Goal: Communication & Community: Answer question/provide support

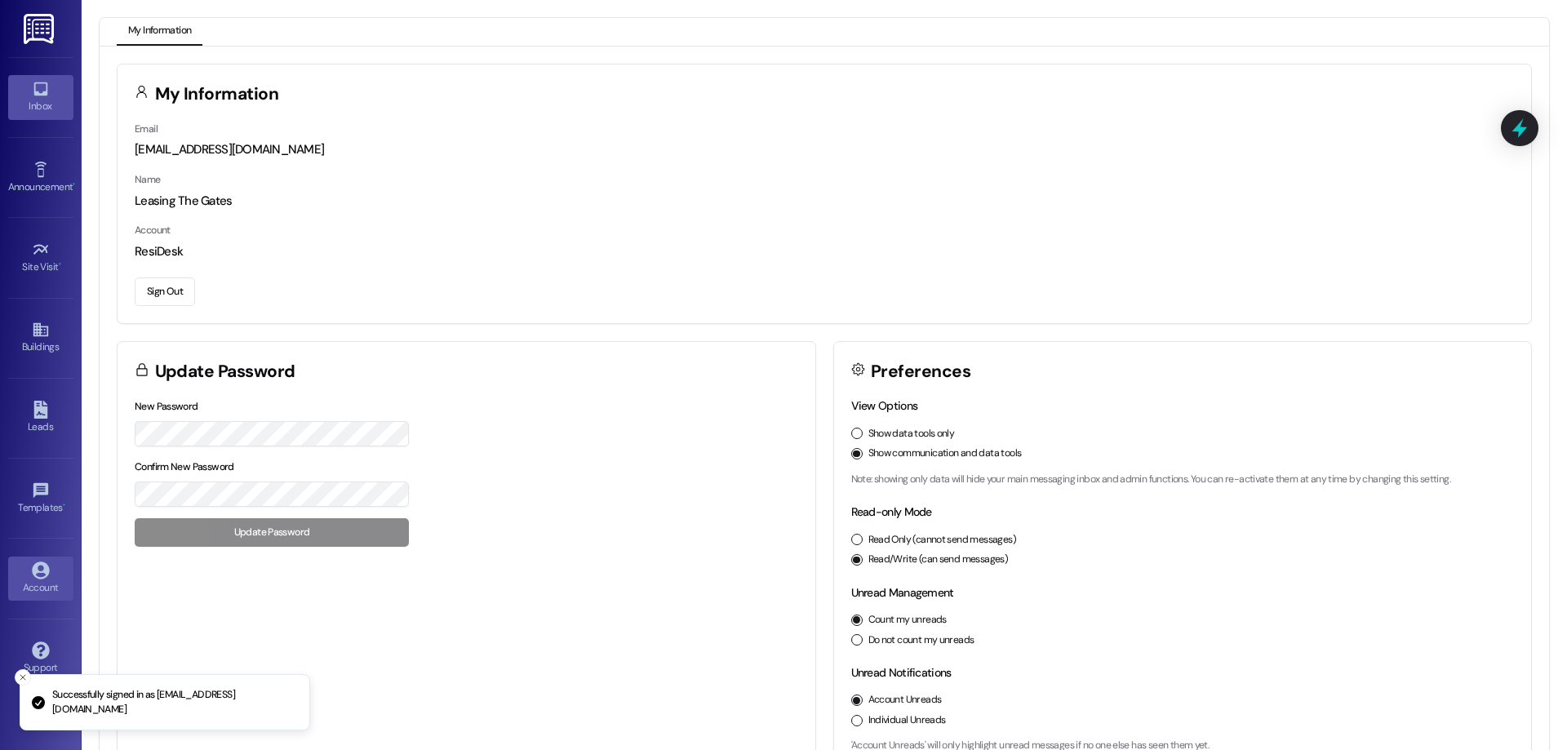
click at [39, 109] on div "Inbox" at bounding box center [41, 106] width 82 height 16
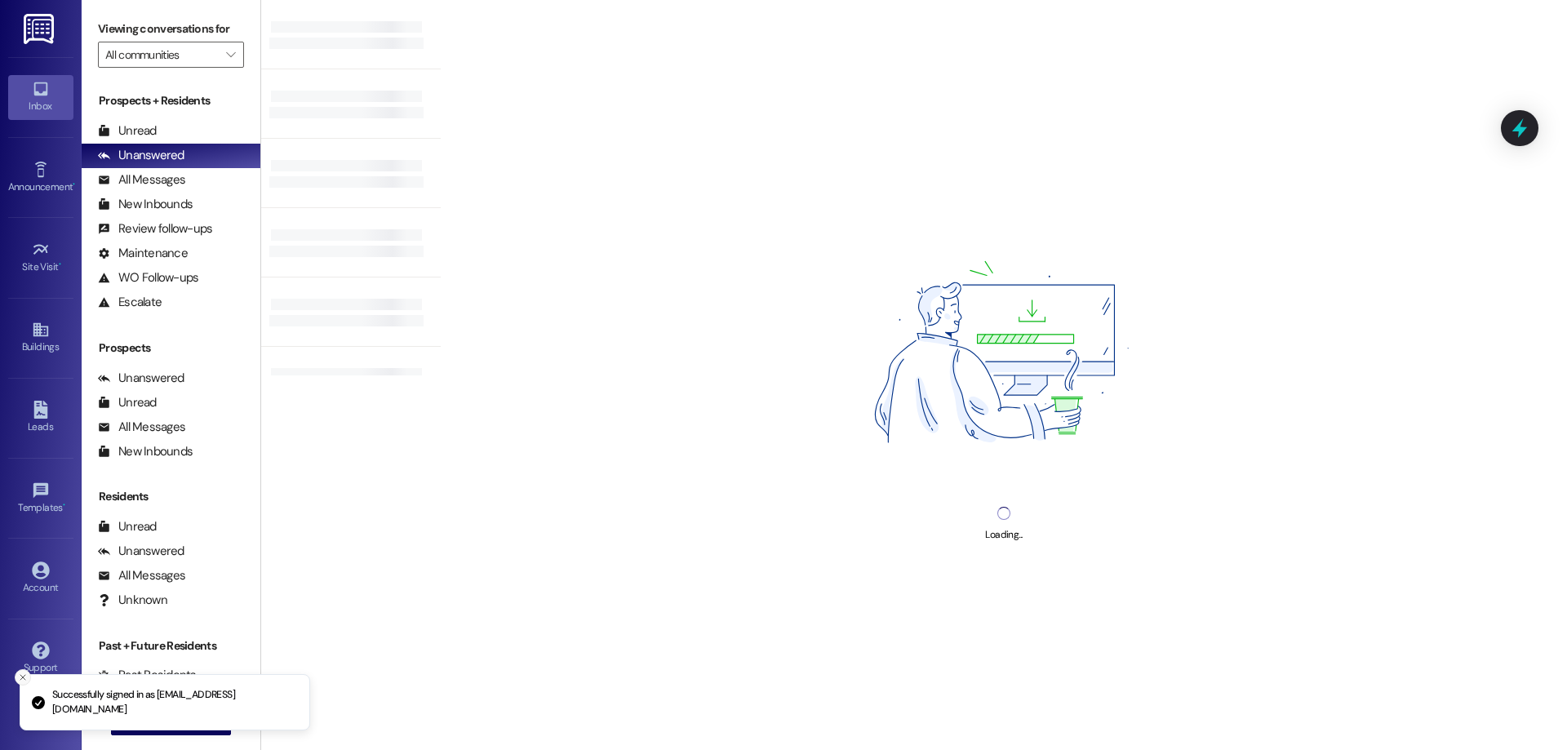
click at [23, 675] on icon "Close toast" at bounding box center [23, 678] width 10 height 10
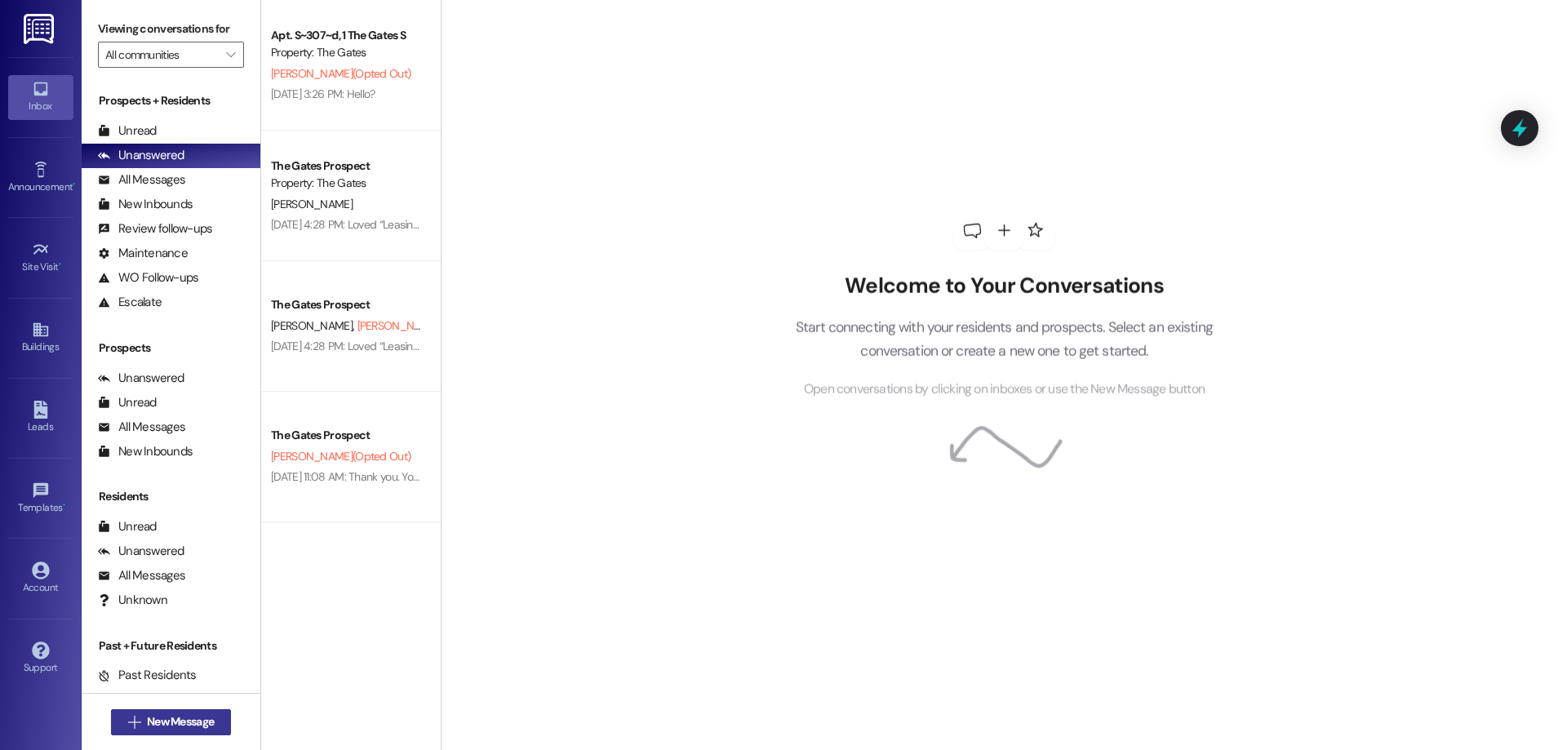
click at [147, 719] on span "New Message" at bounding box center [180, 721] width 67 height 17
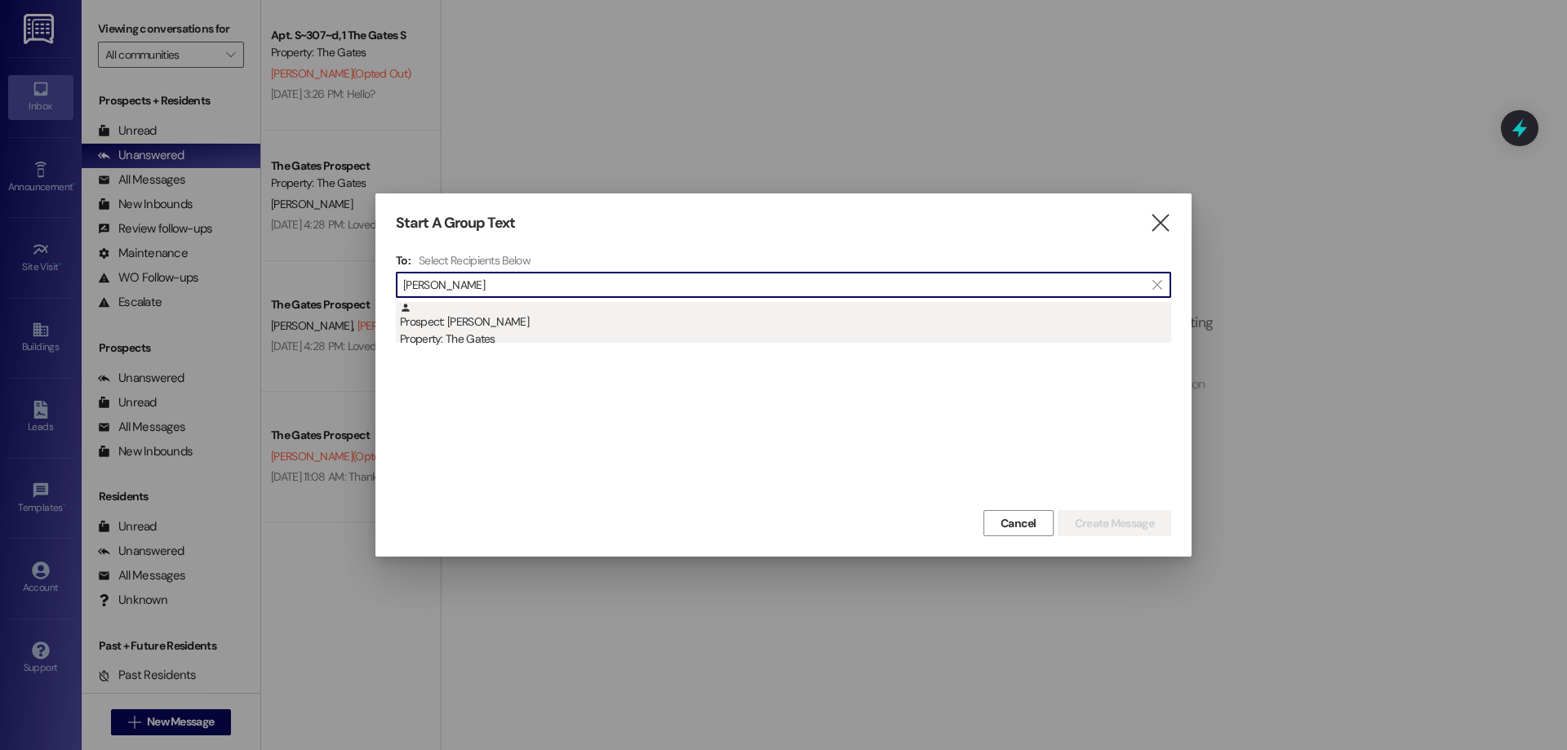
type input "[PERSON_NAME]"
click at [525, 343] on div "Property: The Gates" at bounding box center [785, 339] width 771 height 17
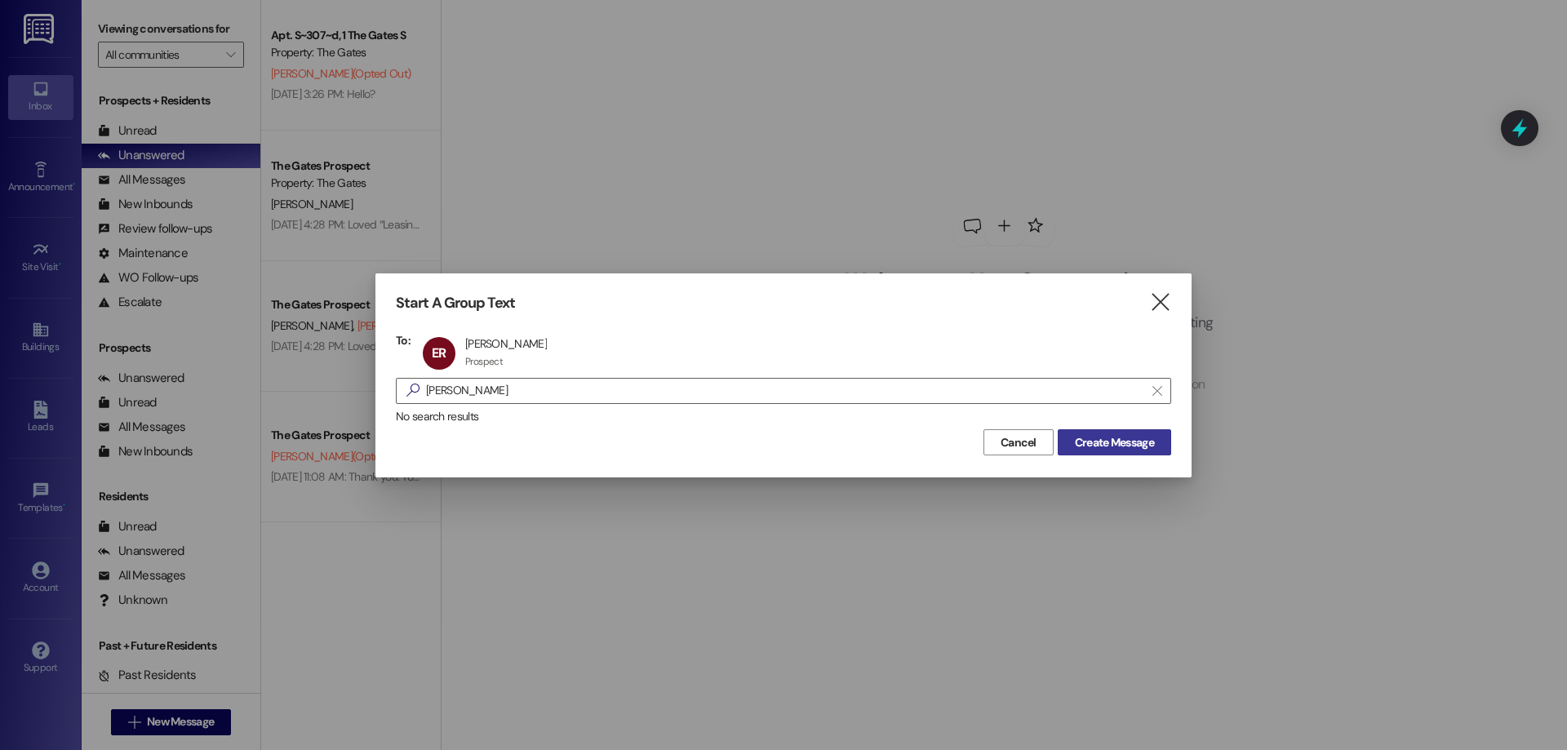
click at [1124, 438] on span "Create Message" at bounding box center [1114, 442] width 79 height 17
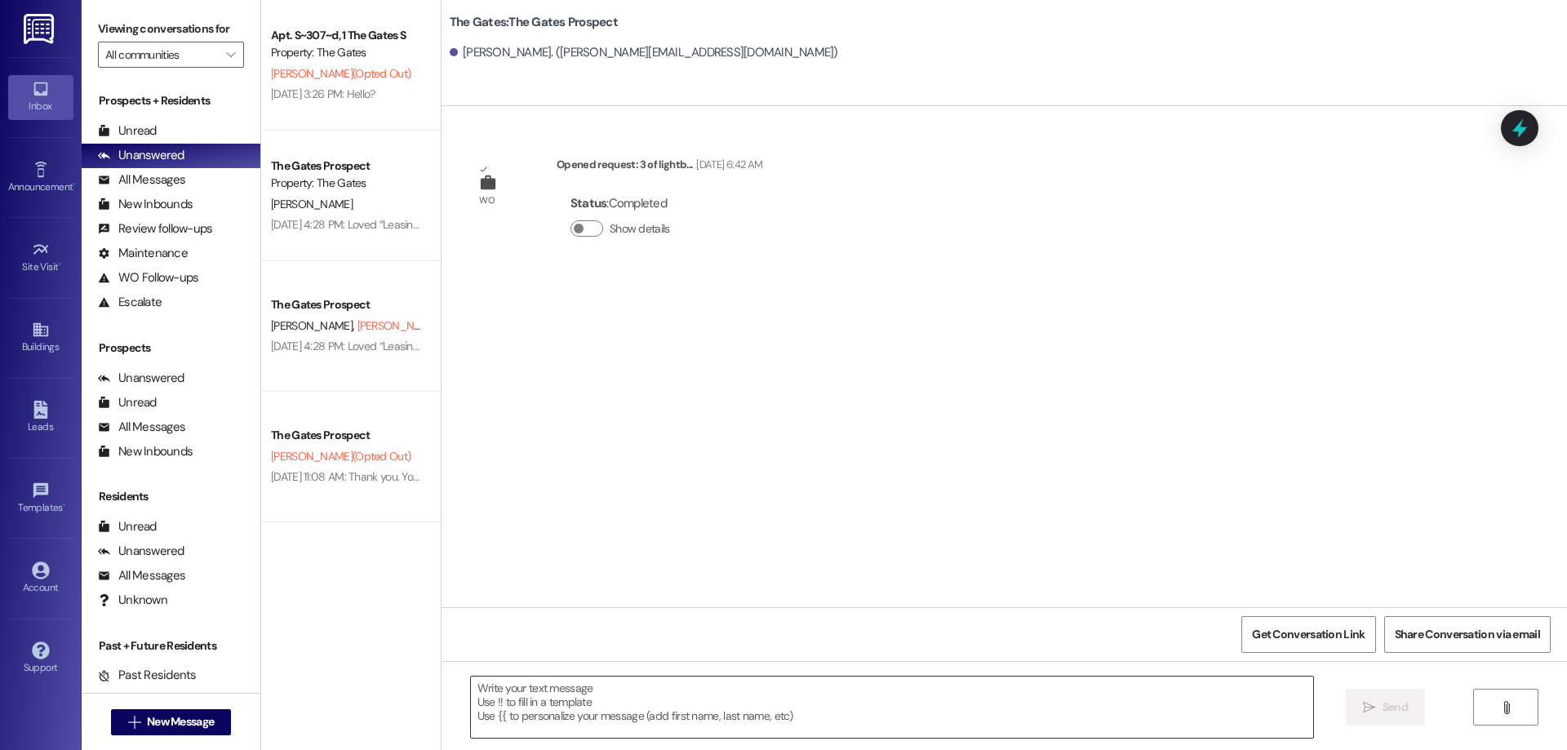
click at [752, 686] on textarea at bounding box center [892, 707] width 842 height 61
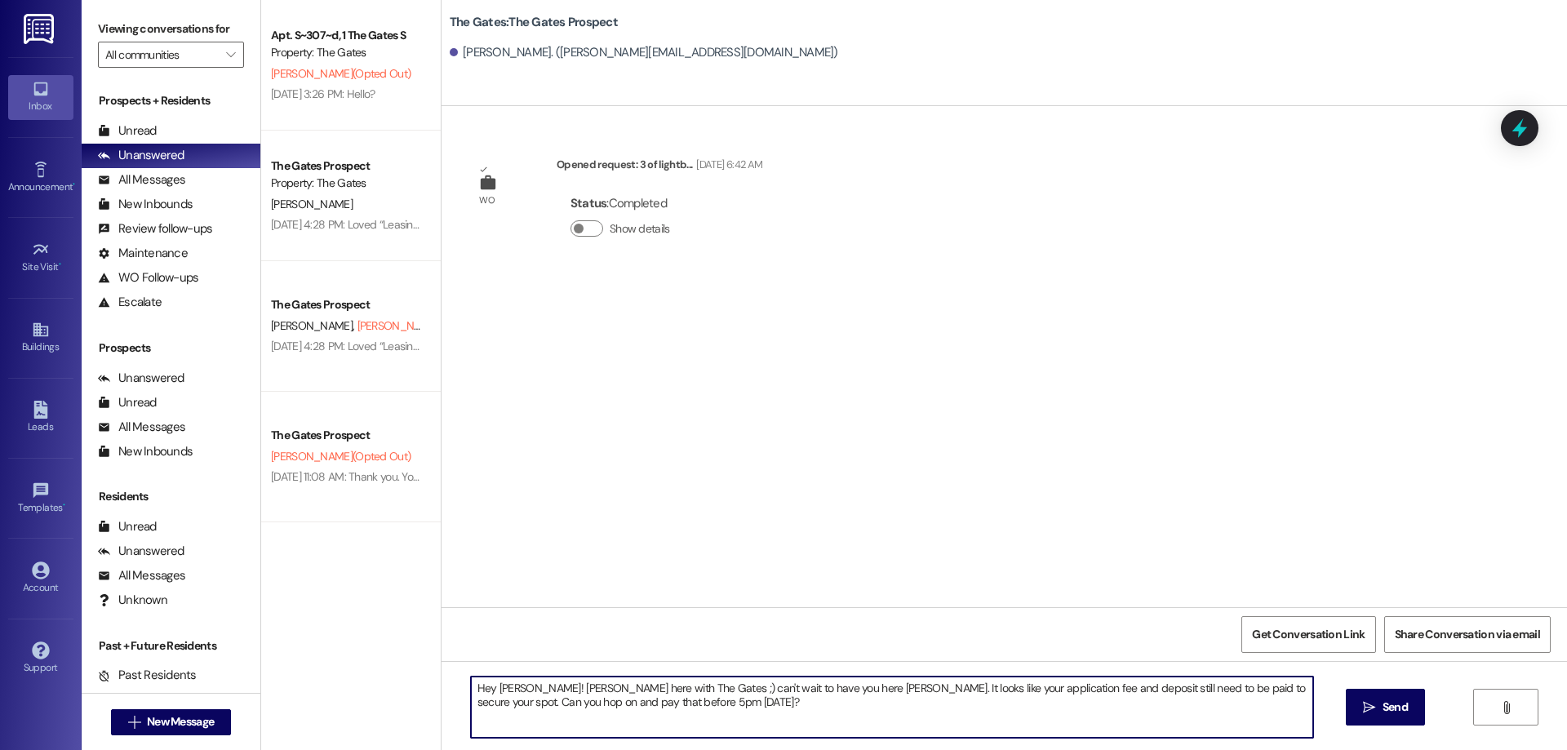
type textarea "Hey [PERSON_NAME]! [PERSON_NAME] here with The Gates ;) can't wait to have you …"
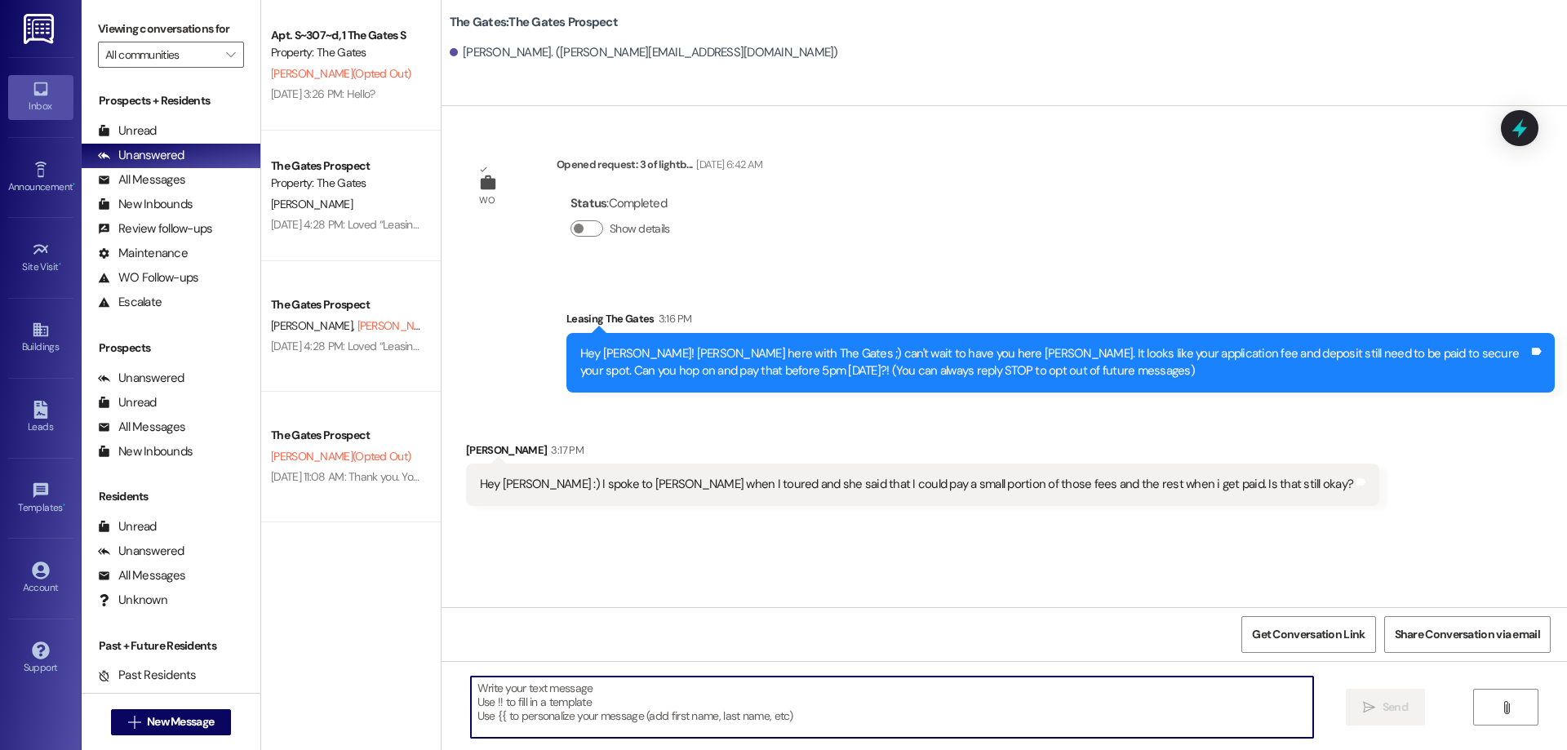
click at [834, 709] on textarea at bounding box center [892, 707] width 842 height 61
type textarea "T"
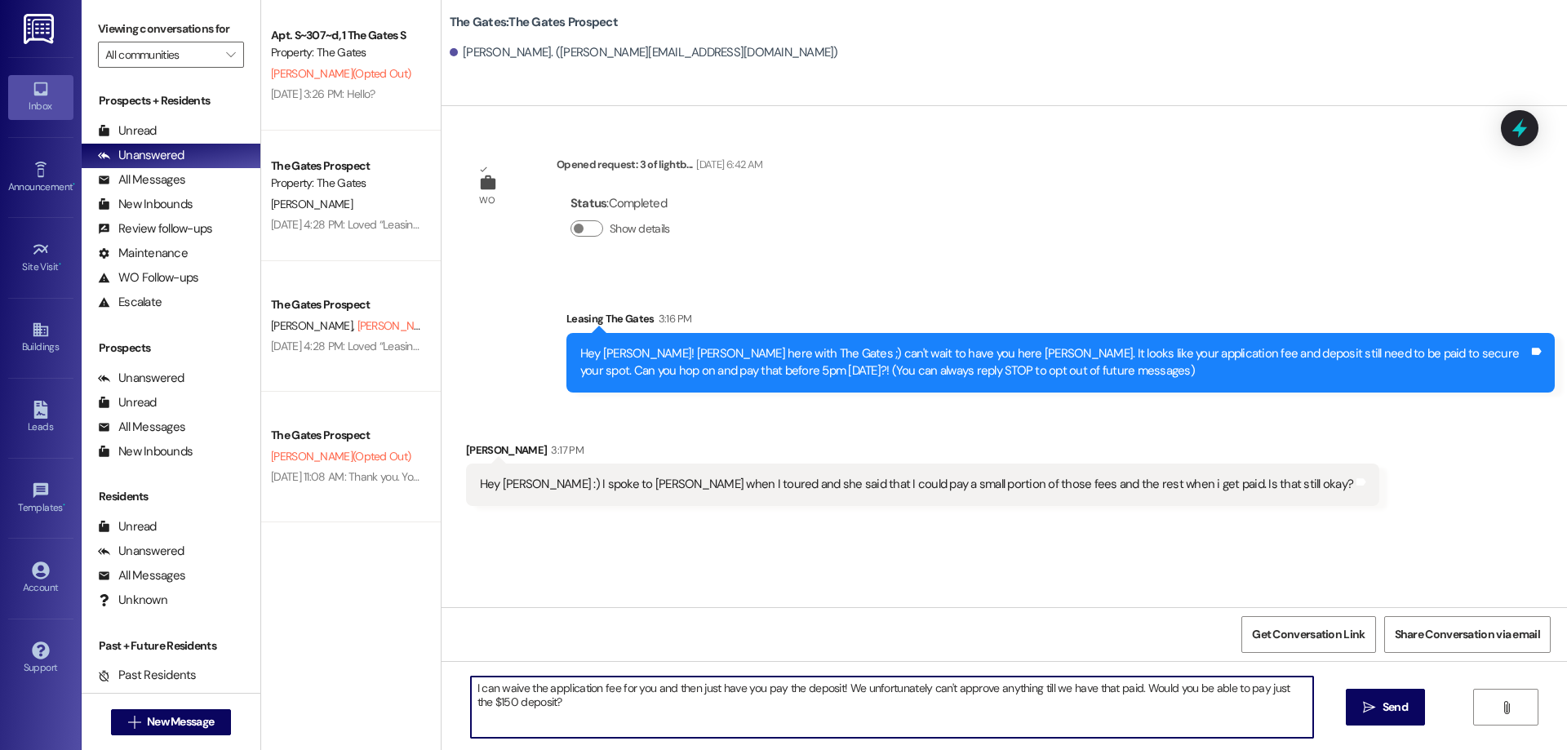
type textarea "I can waive the application fee for you and then just have you pay the deposit!…"
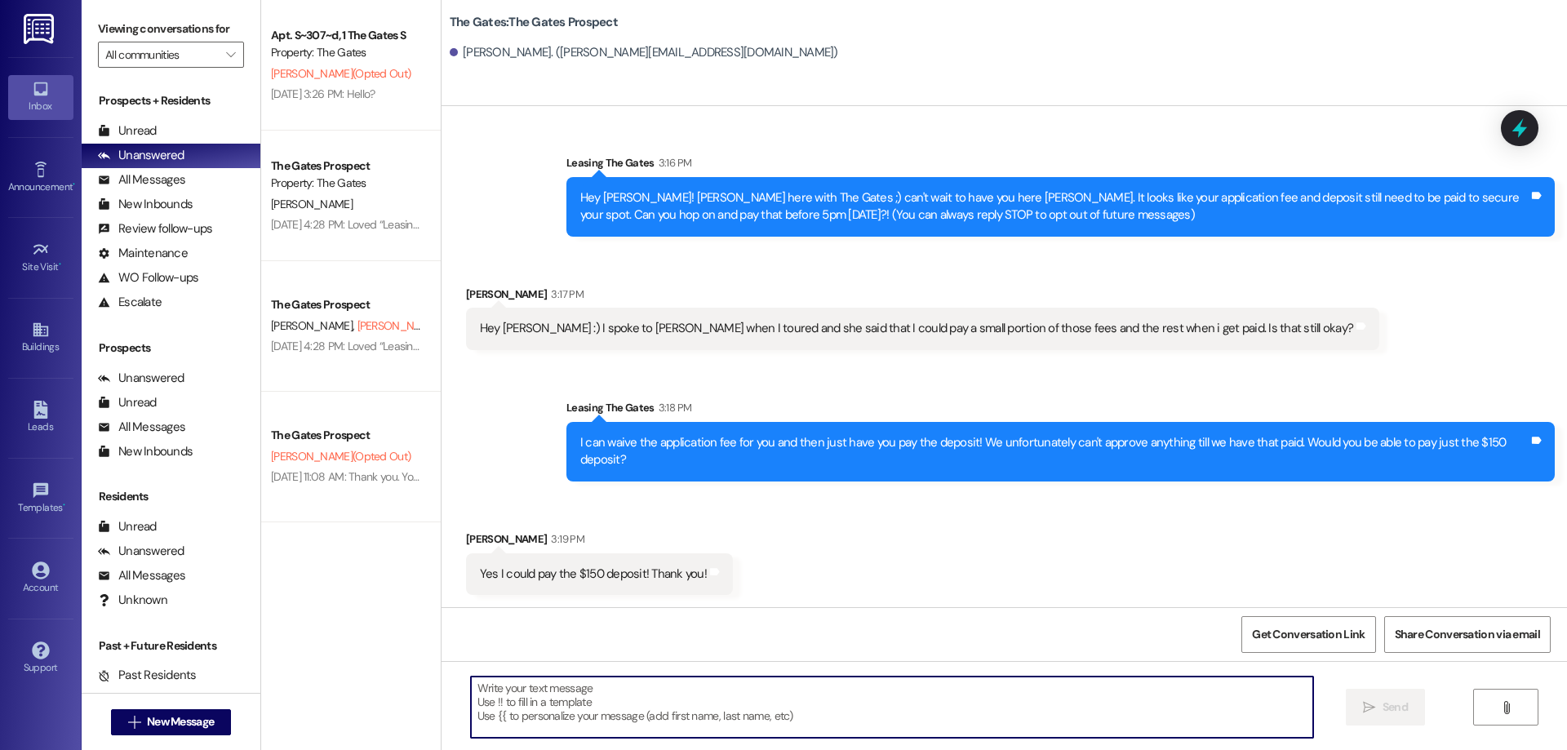
scroll to position [157, 0]
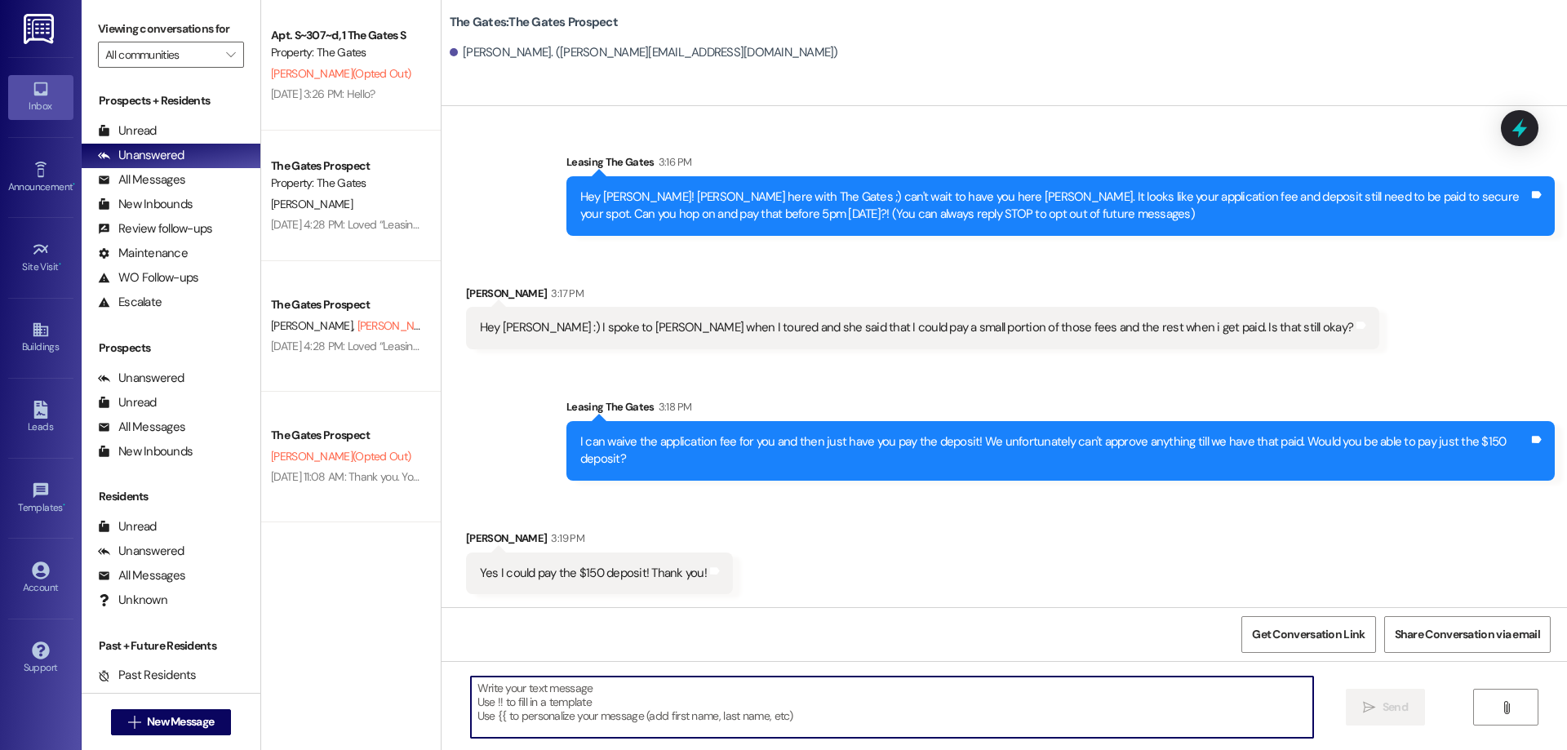
click at [685, 709] on textarea at bounding box center [892, 707] width 842 height 61
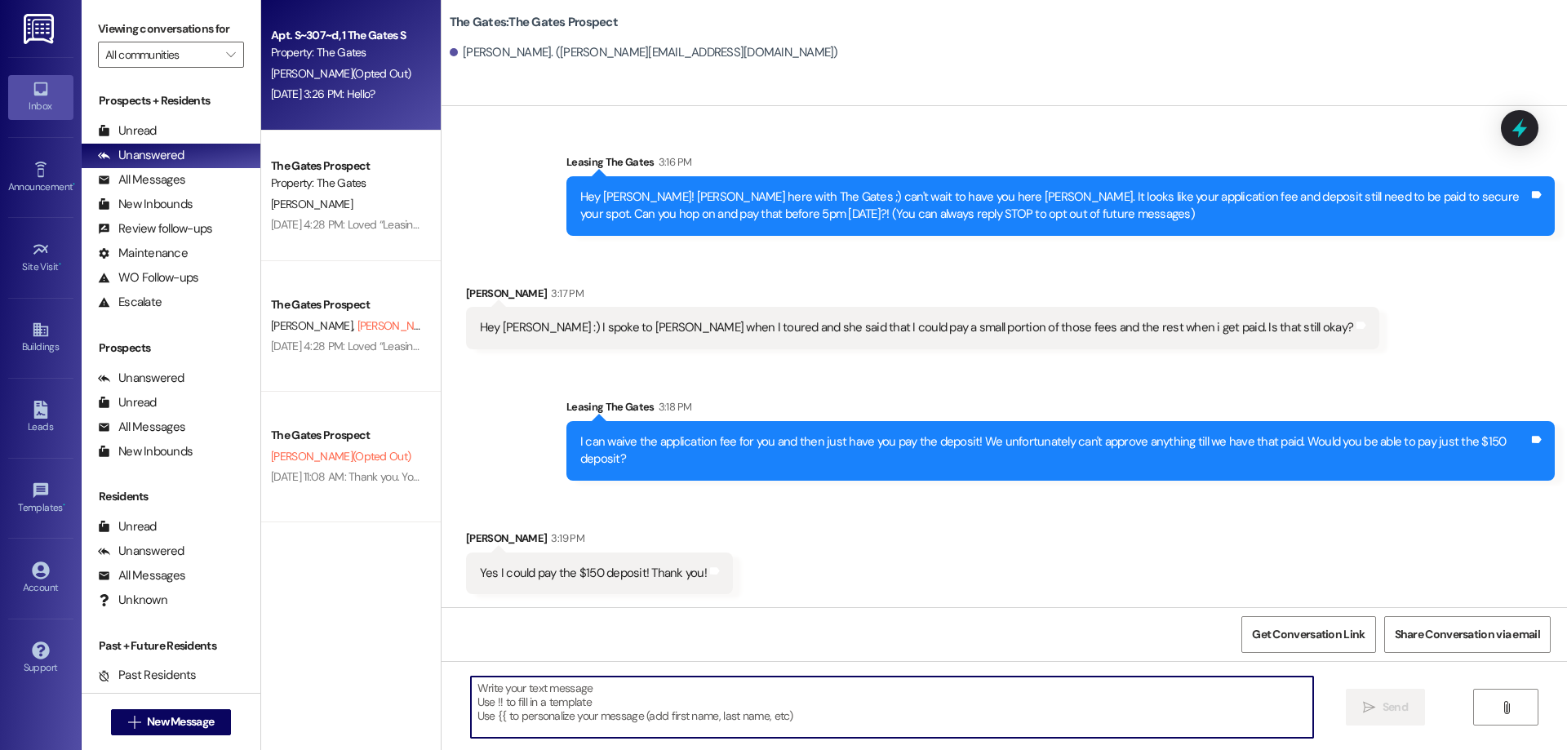
click at [357, 92] on div "[DATE] 3:26 PM: Hello? [DATE] 3:26 PM: Hello?" at bounding box center [323, 94] width 104 height 15
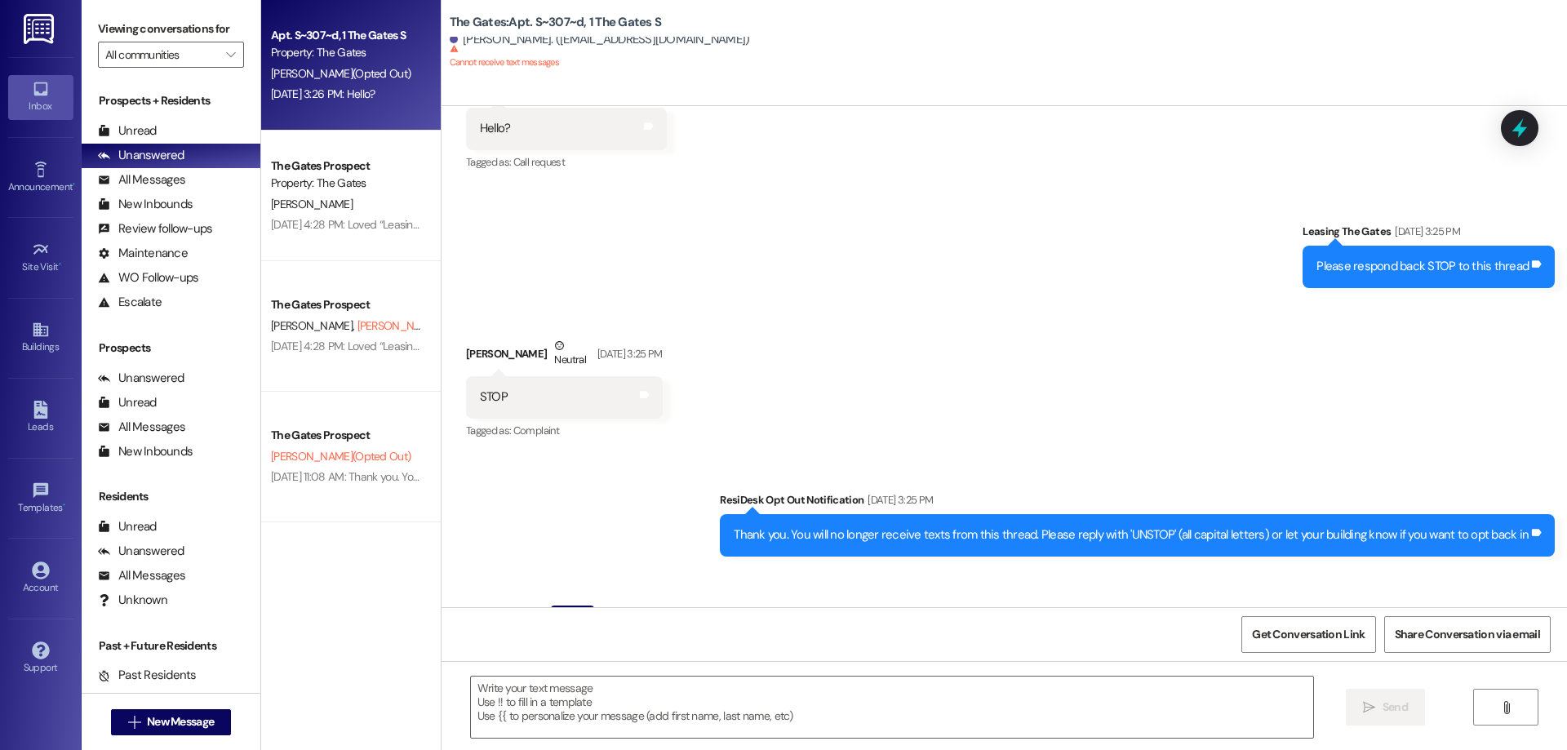
scroll to position [980, 0]
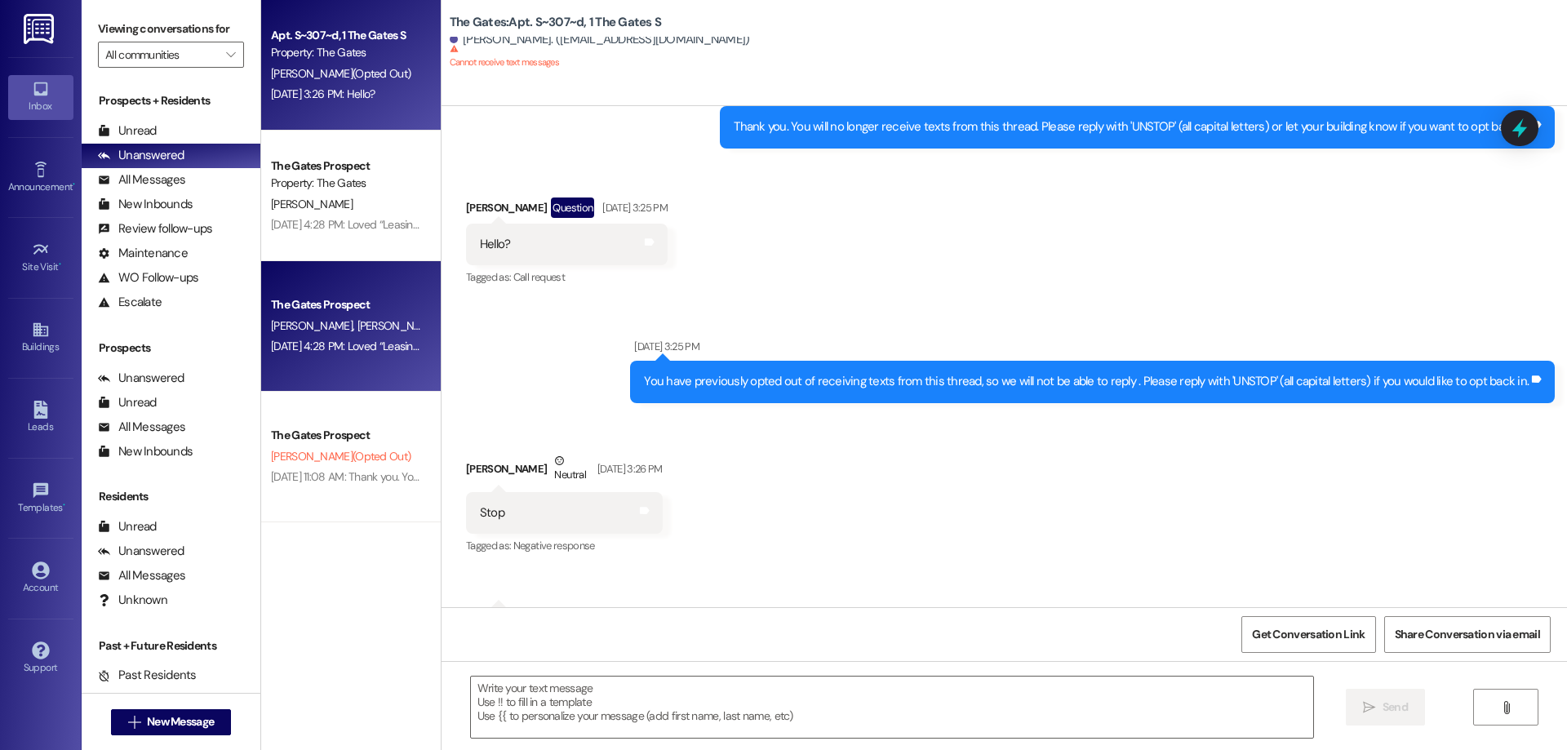
click at [345, 358] on div "The Gates Prospect [PERSON_NAME] [PERSON_NAME] (Opted Out) [DATE] 4:28 PM: Love…" at bounding box center [351, 326] width 180 height 131
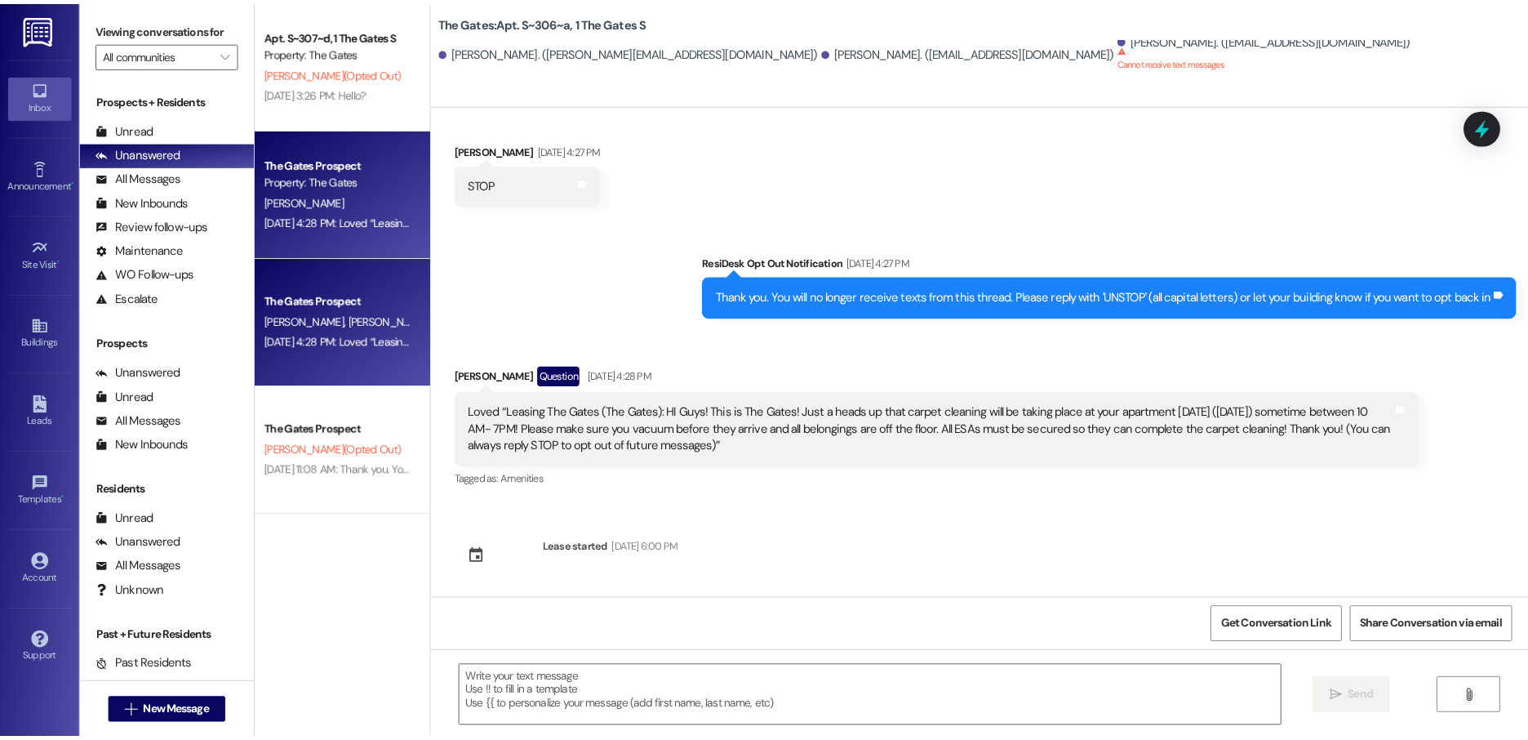
scroll to position [315, 0]
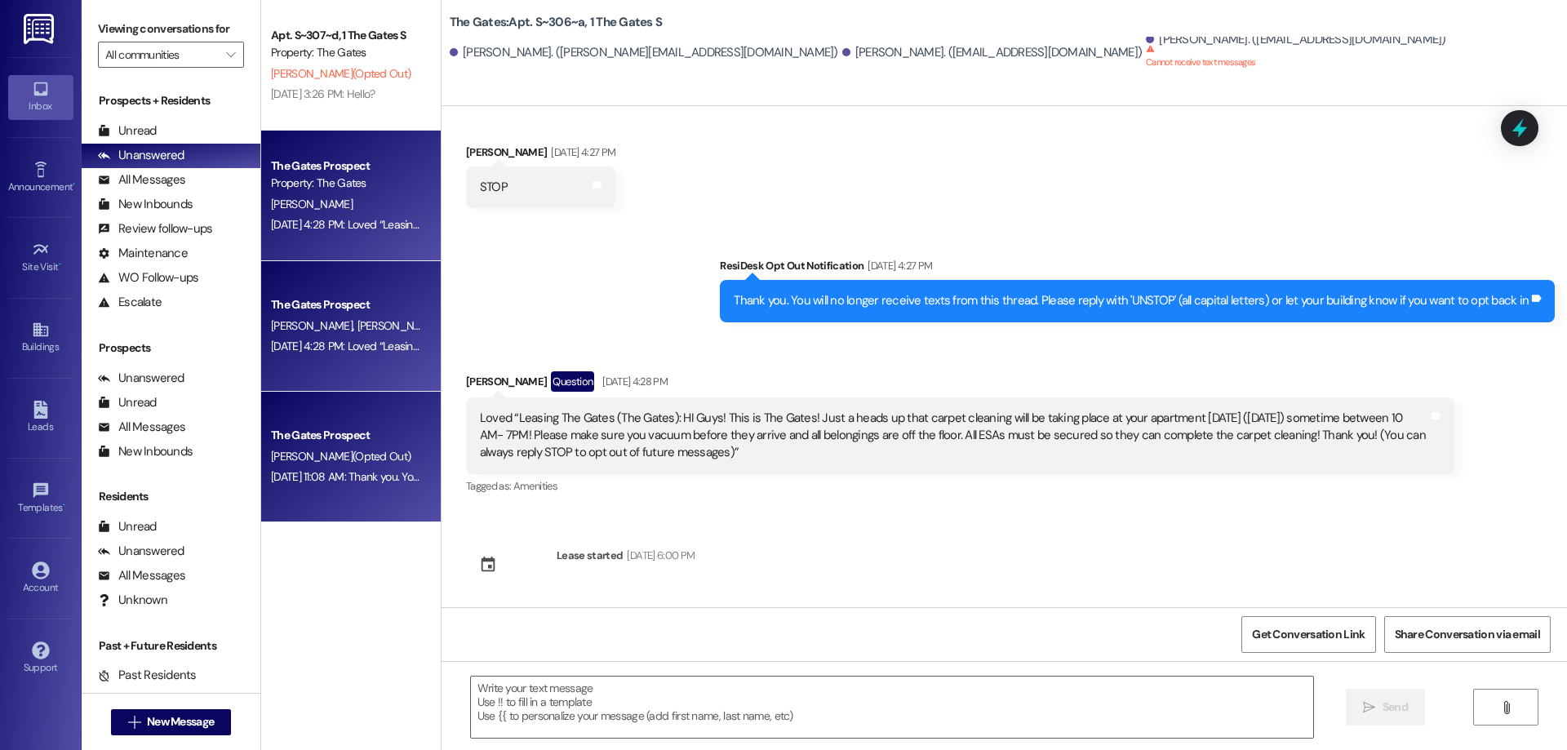
click at [323, 457] on span "[PERSON_NAME] (Opted Out)" at bounding box center [341, 456] width 140 height 15
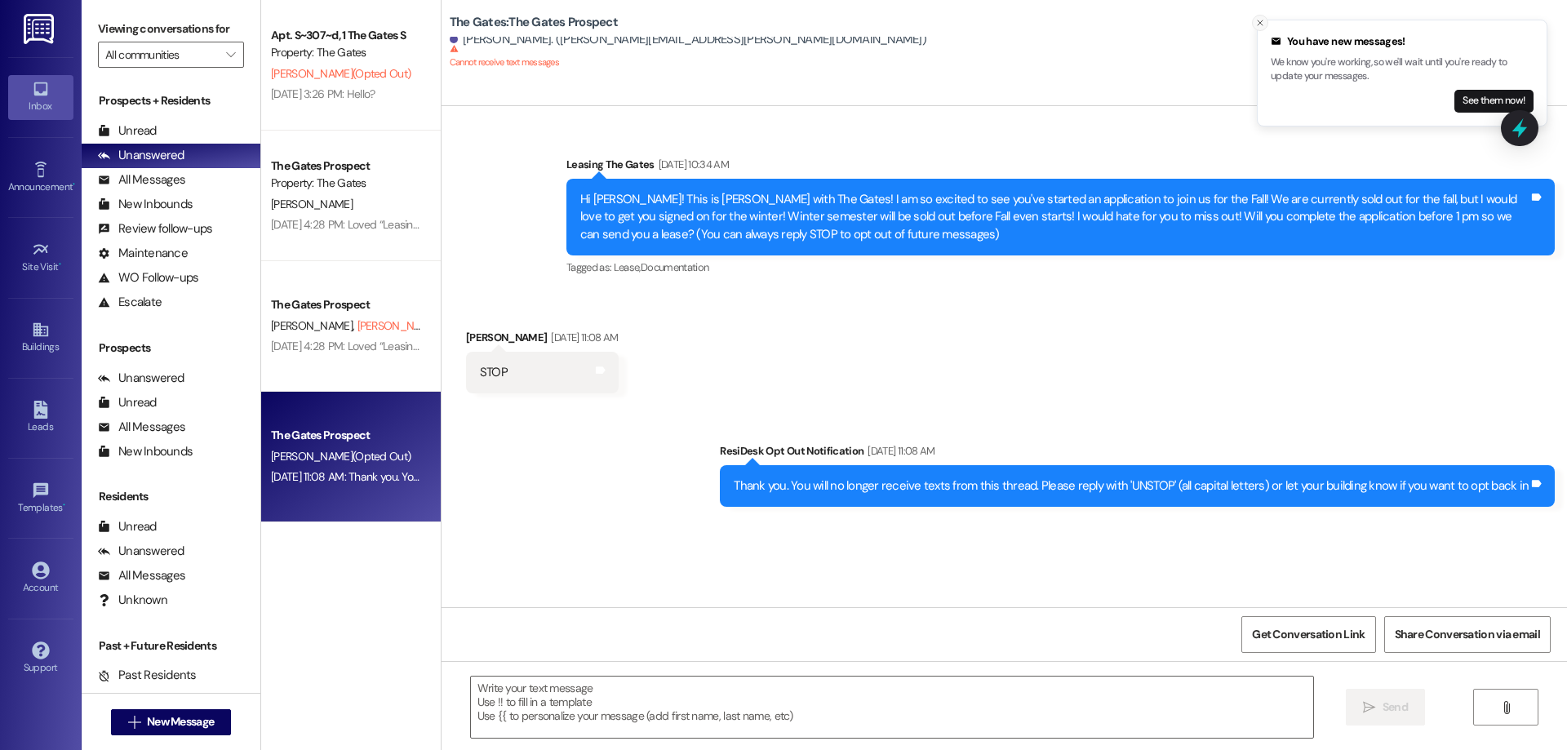
click at [1263, 28] on button "Close toast" at bounding box center [1260, 23] width 16 height 16
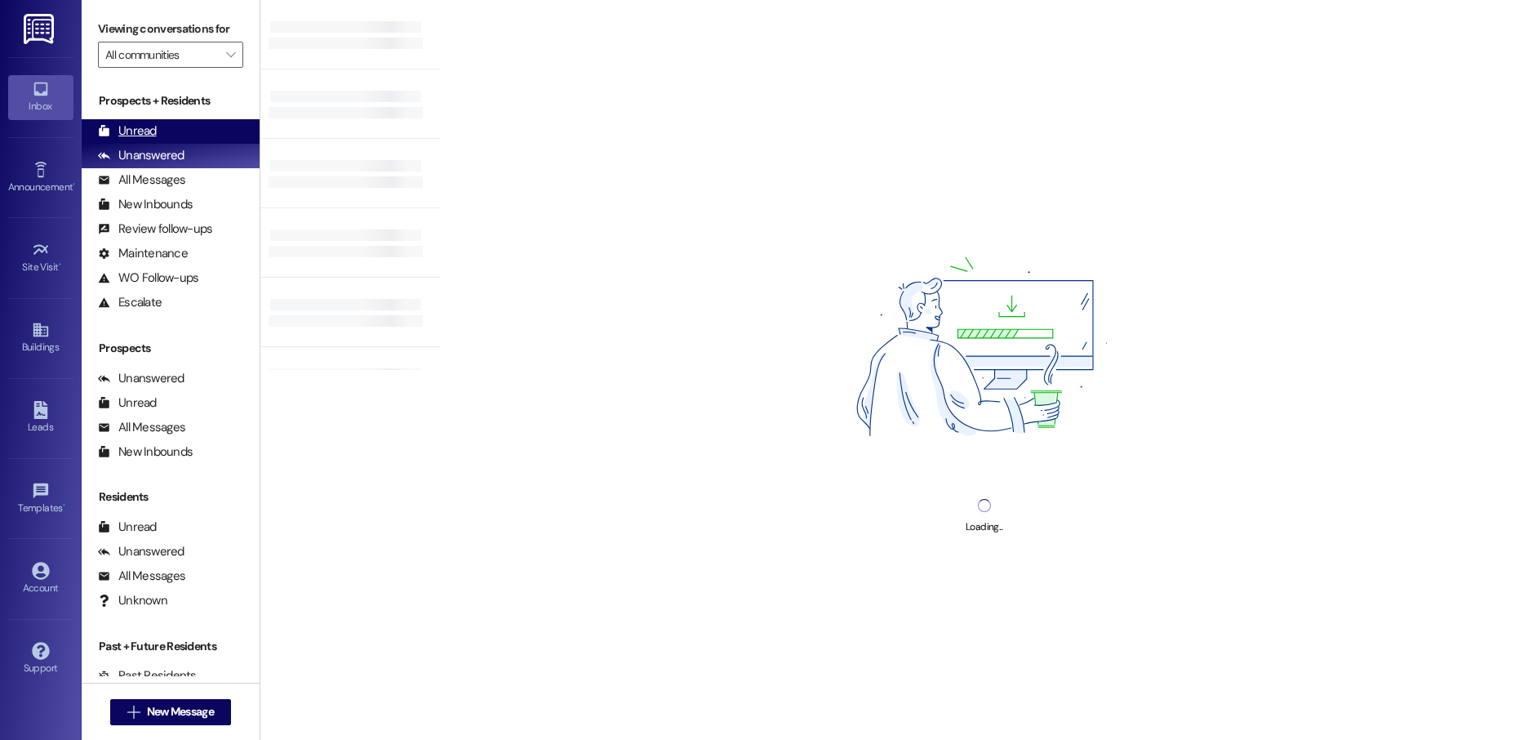
click at [147, 135] on div "Unread" at bounding box center [127, 130] width 59 height 17
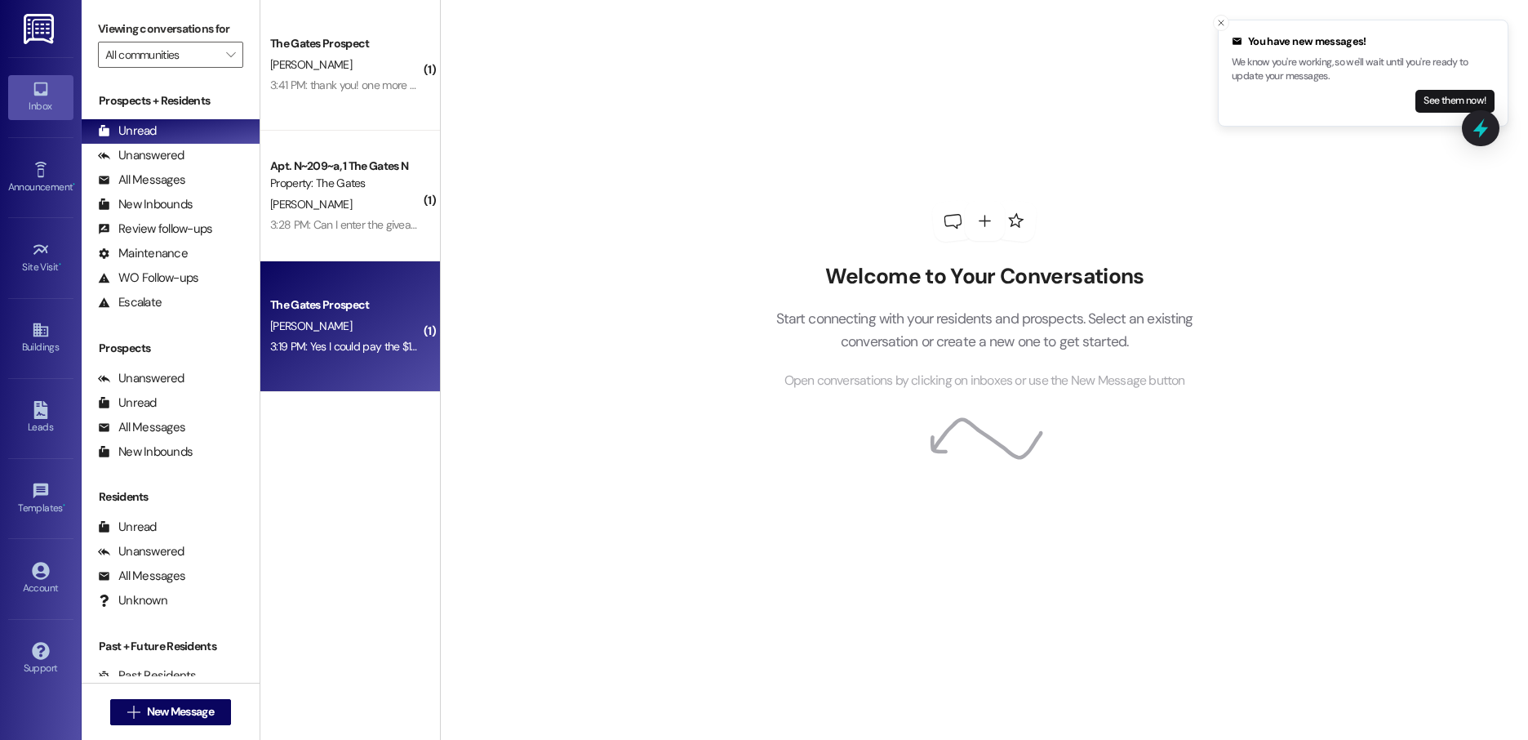
click at [388, 353] on div "3:19 PM: Yes I could pay the $150 deposit! Thank you! 3:19 PM: Yes I could pay …" at bounding box center [346, 346] width 154 height 20
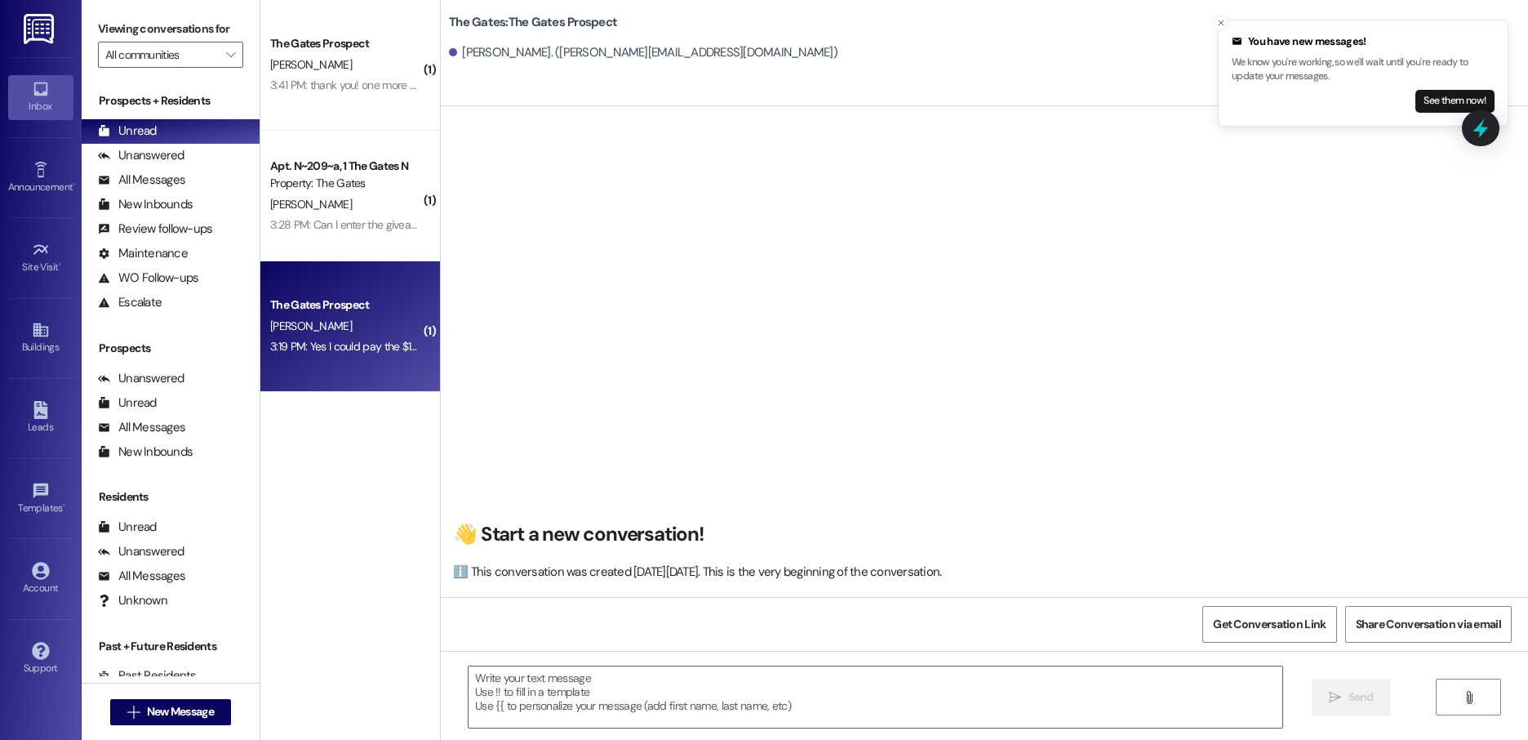
scroll to position [215, 0]
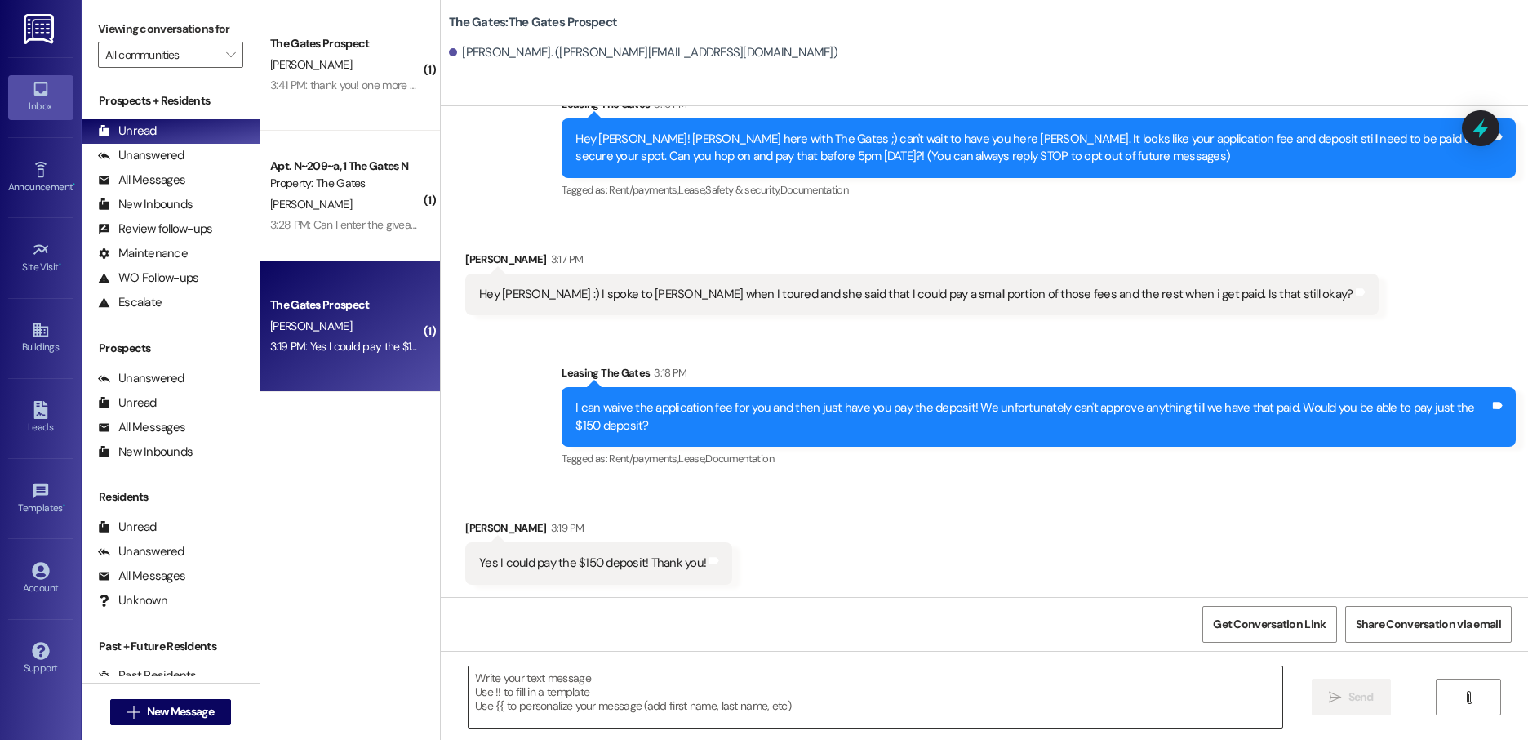
click at [649, 691] on textarea at bounding box center [876, 696] width 814 height 61
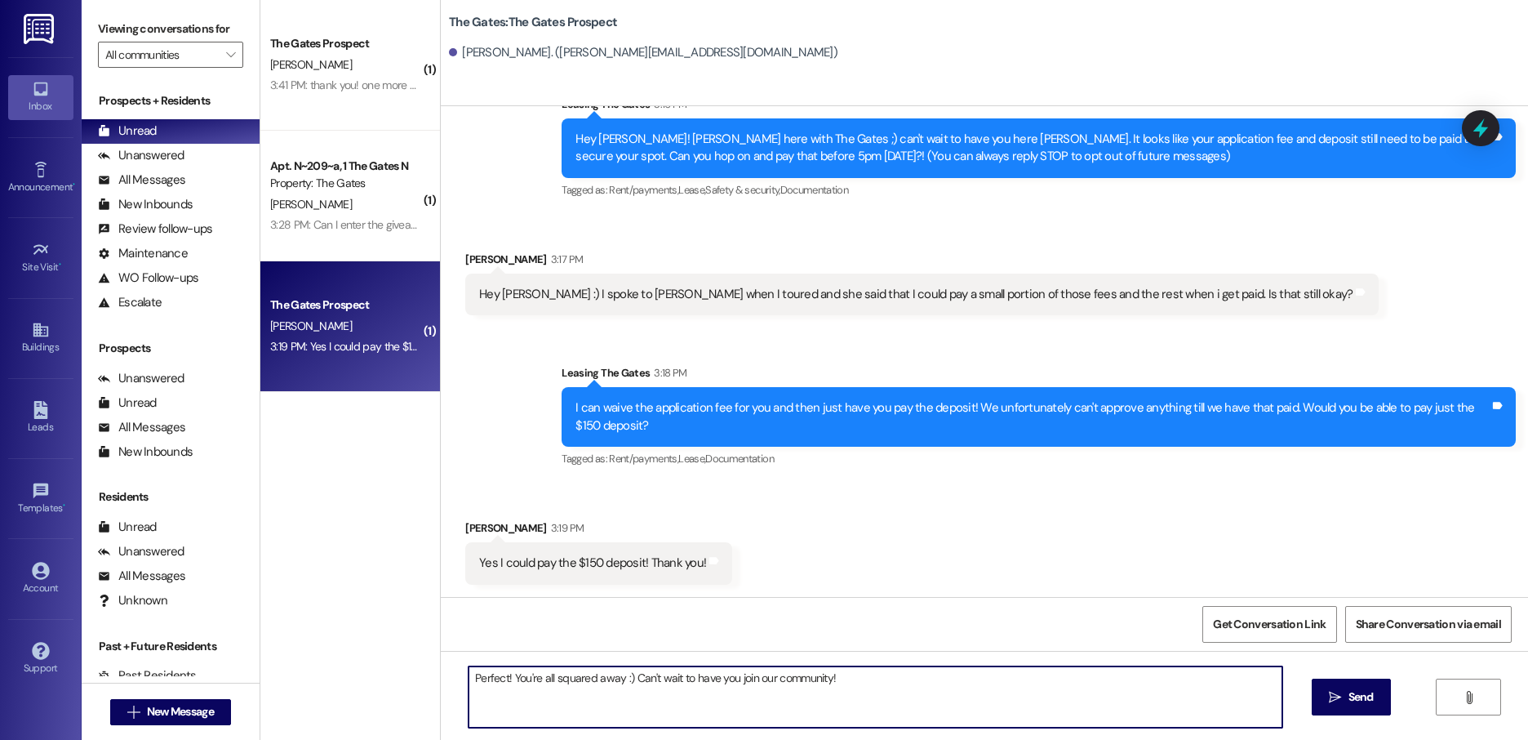
type textarea "Perfect! You're all squared away :) Can't wait to have you join our community!!"
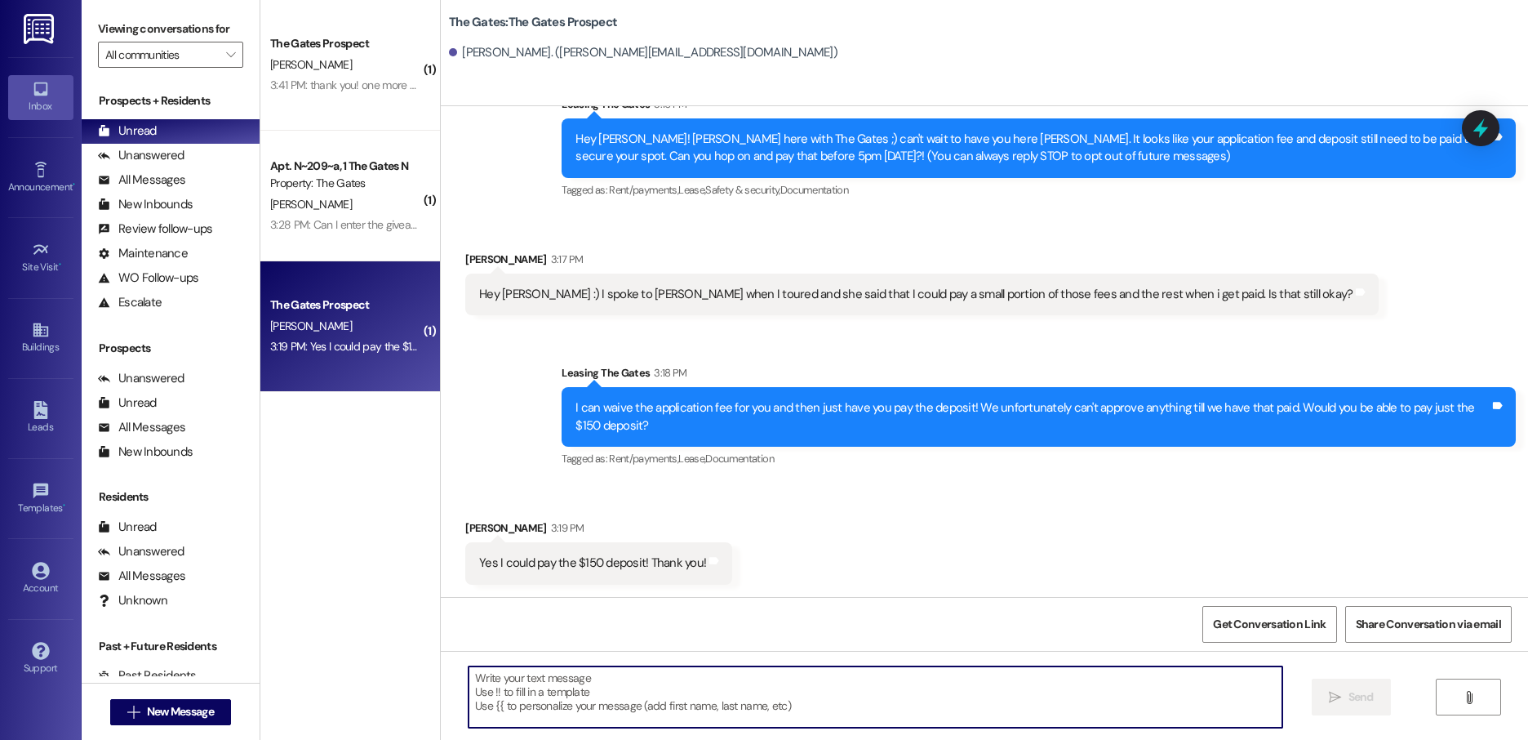
scroll to position [296, 0]
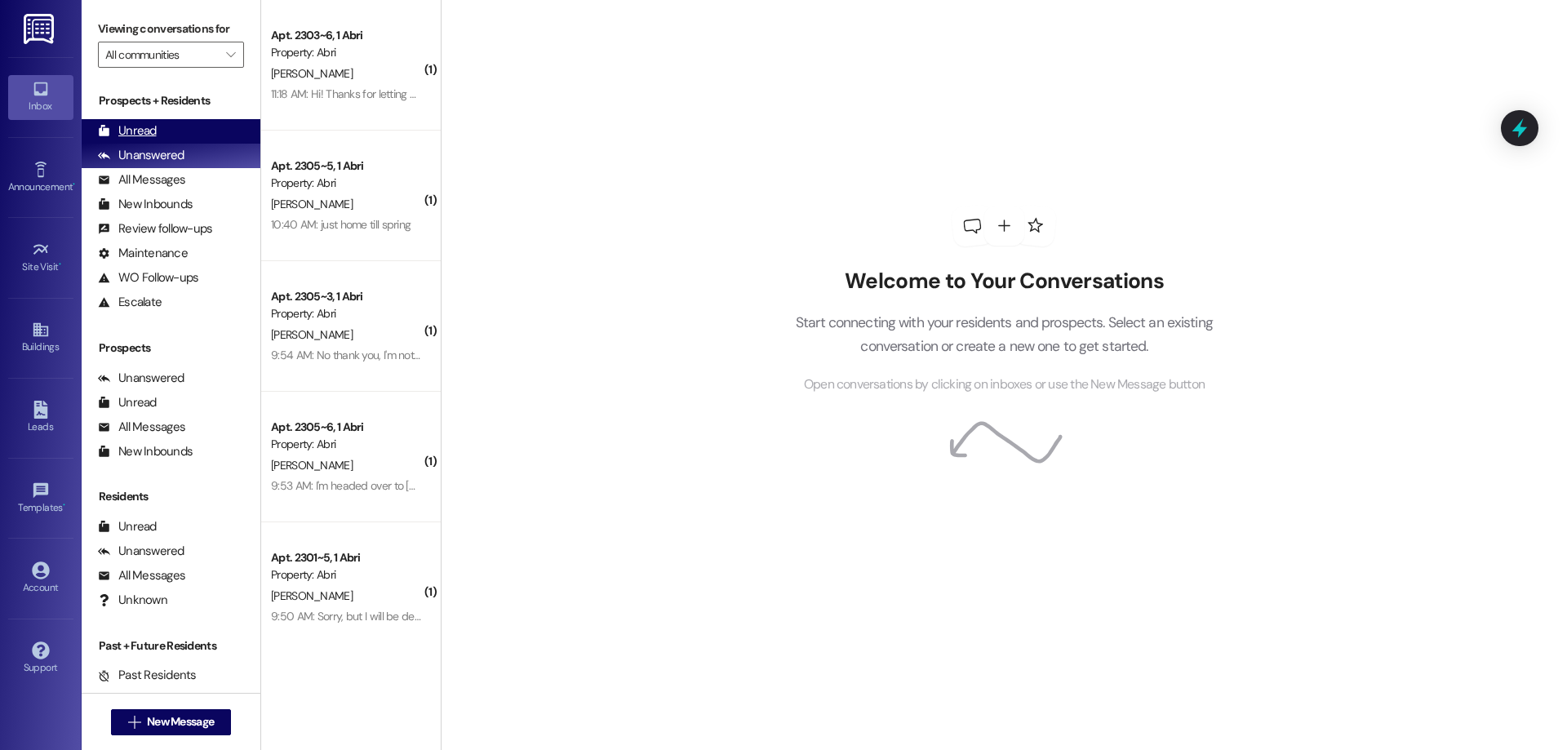
click at [127, 133] on div "Unread" at bounding box center [127, 130] width 59 height 17
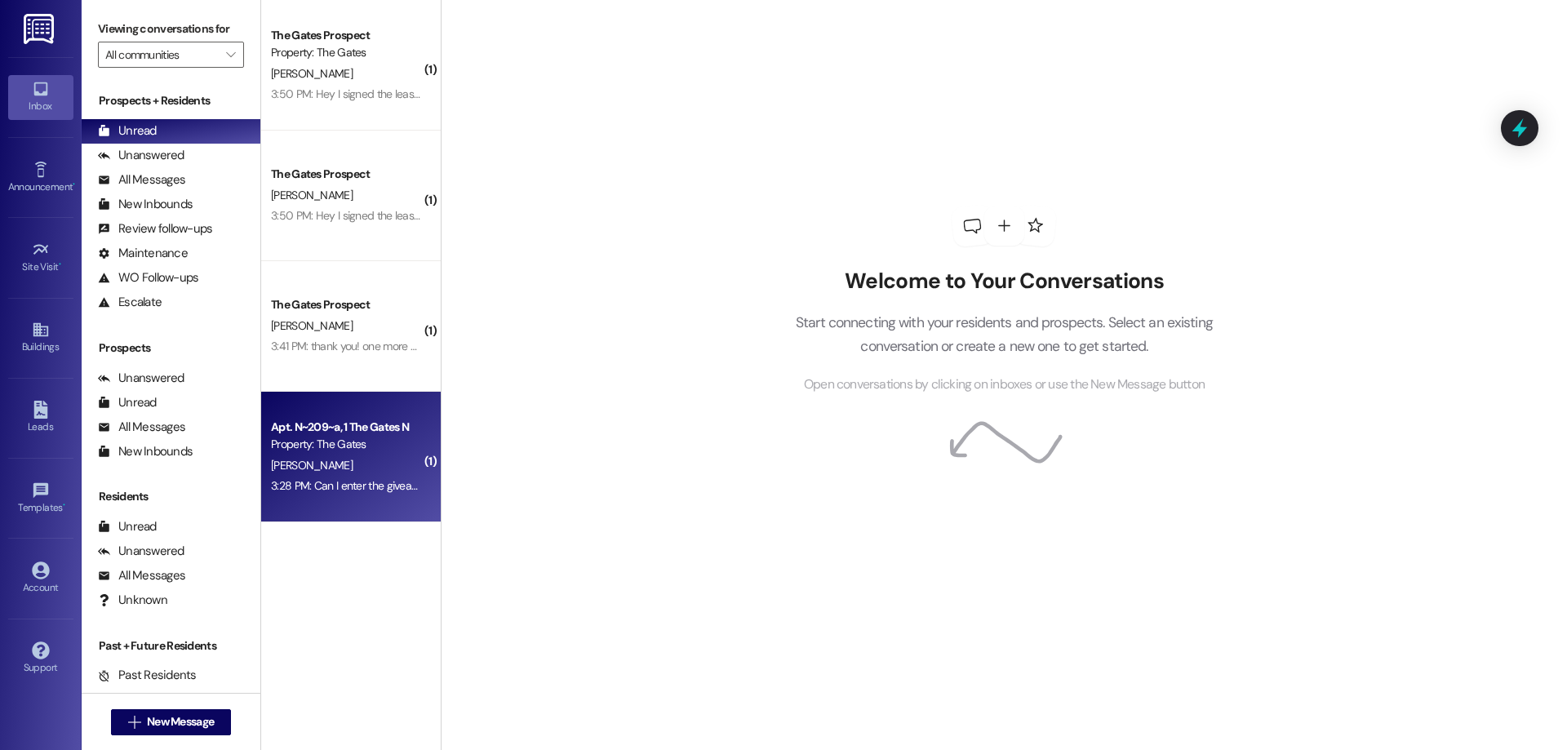
click at [375, 445] on div "Property: The Gates" at bounding box center [346, 444] width 151 height 17
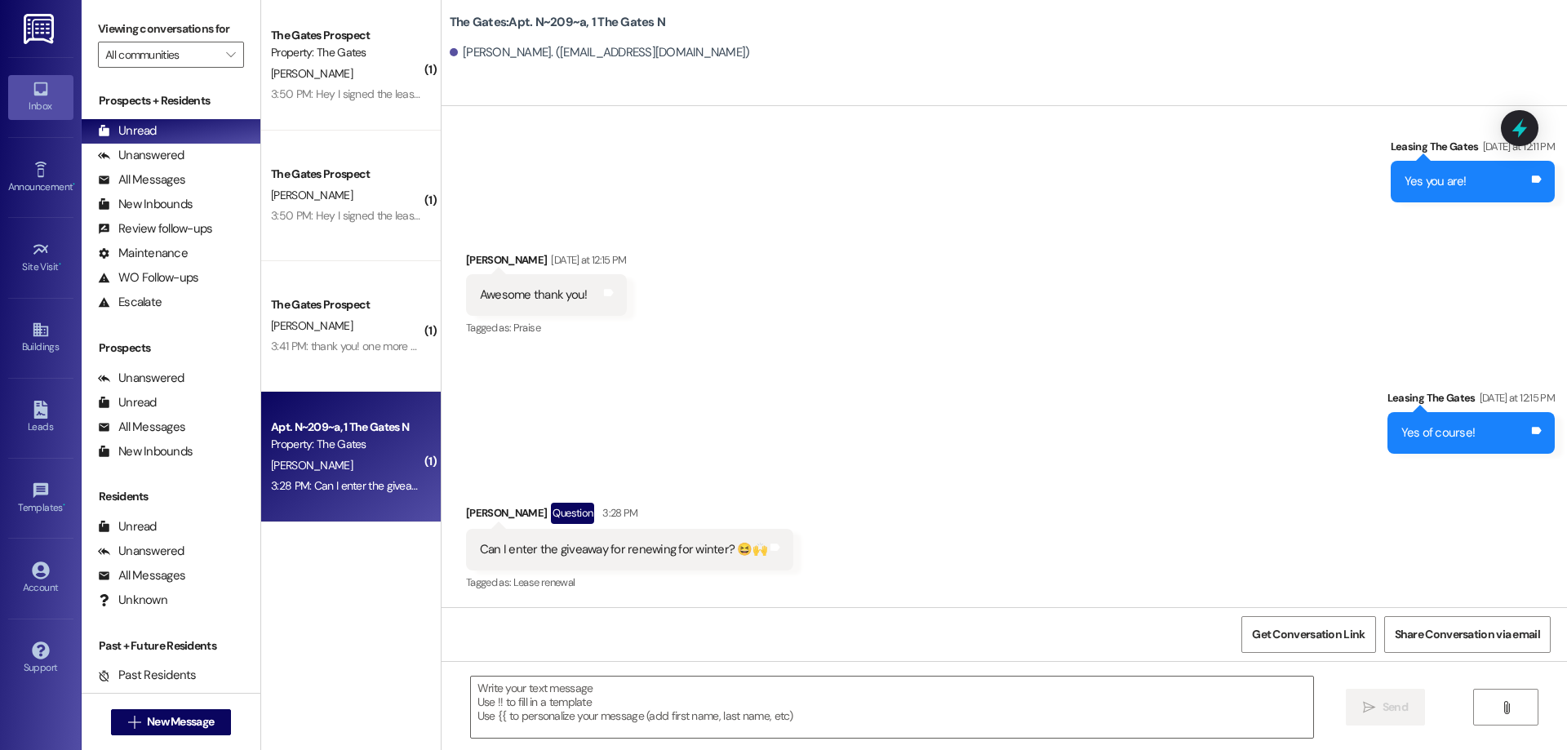
scroll to position [1859, 0]
click at [50, 582] on div "Account" at bounding box center [41, 588] width 82 height 16
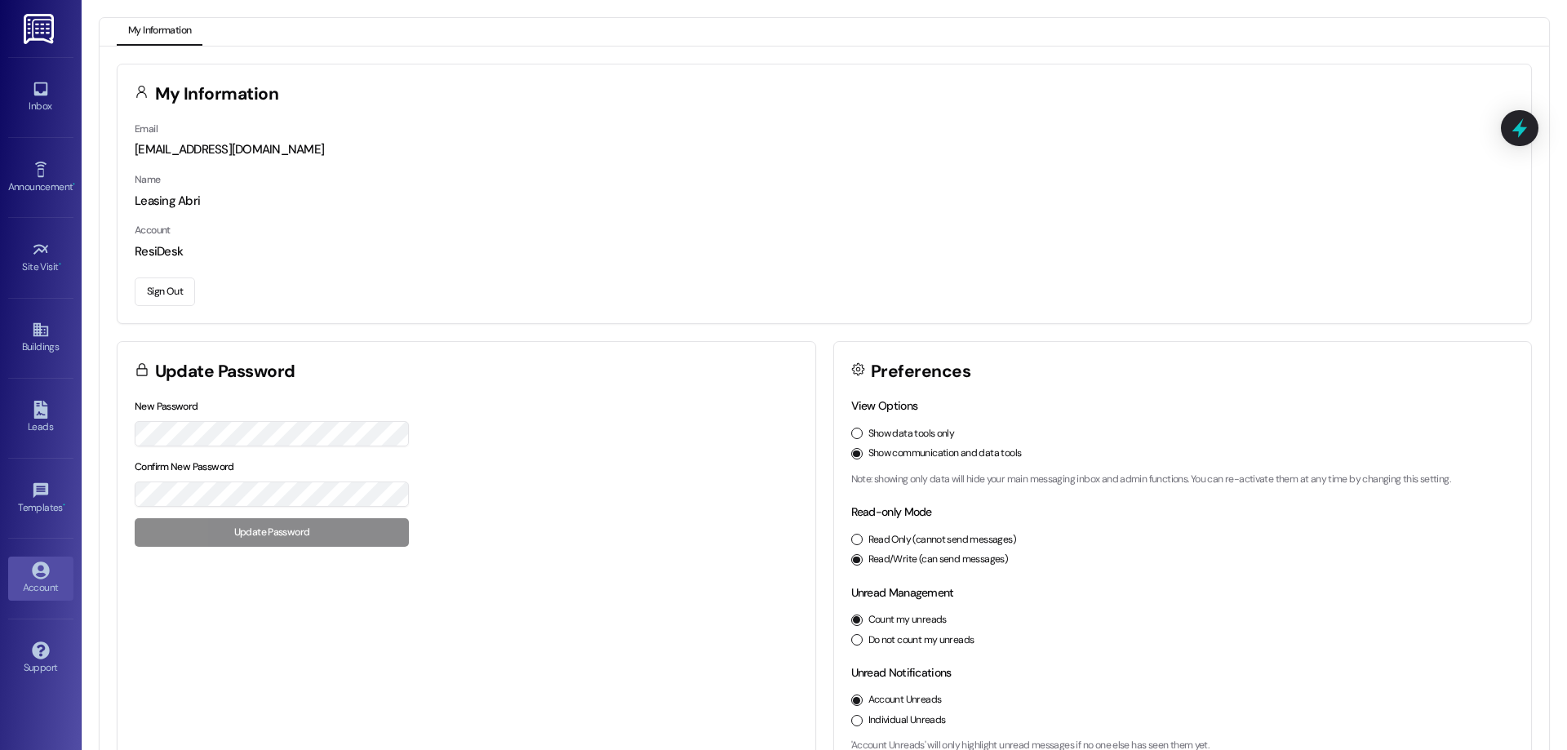
click at [154, 283] on button "Sign Out" at bounding box center [165, 292] width 60 height 29
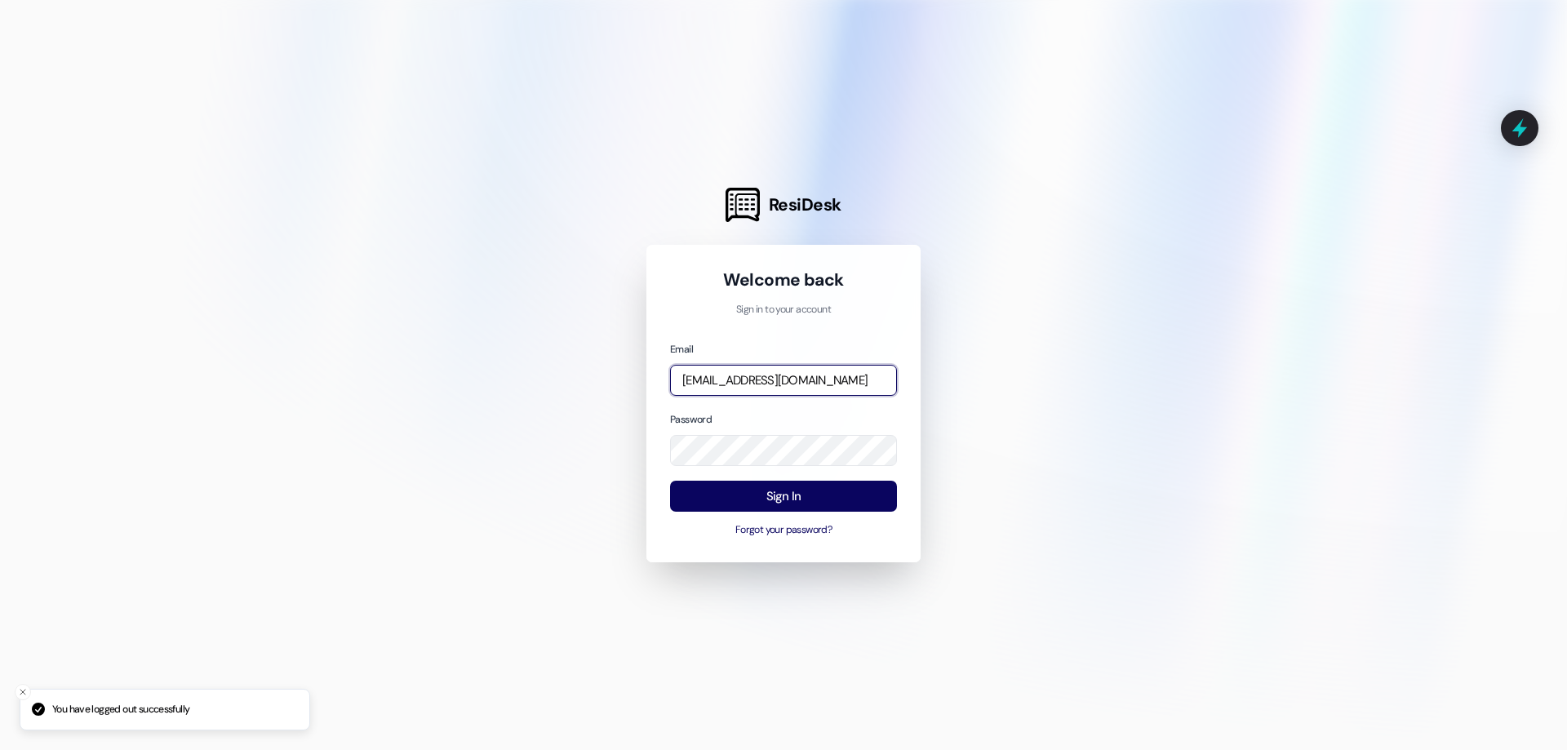
click at [740, 381] on input "[EMAIL_ADDRESS][DOMAIN_NAME]" at bounding box center [783, 381] width 227 height 32
type input "leasing.abri@redstoneresidential.com"
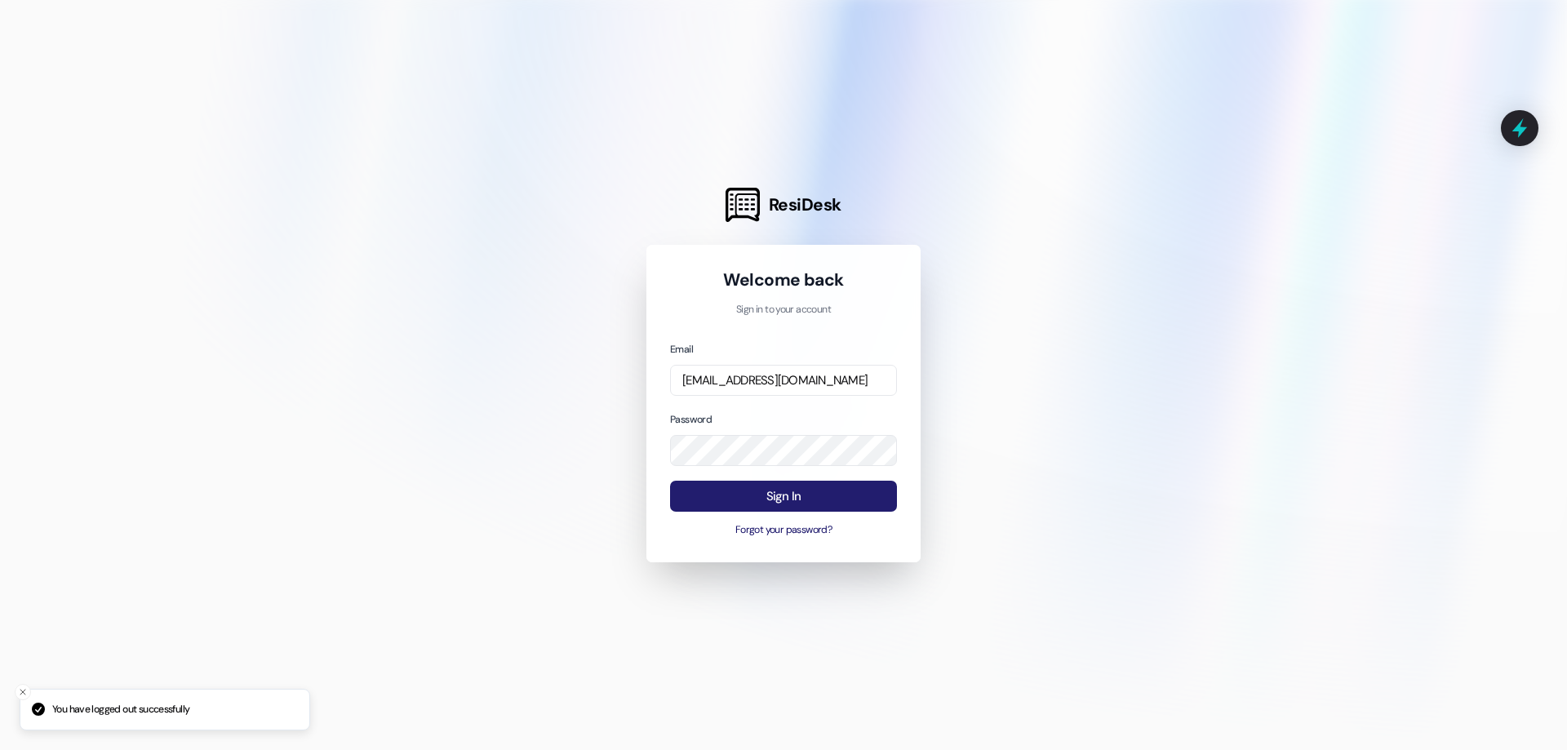
click at [819, 501] on button "Sign In" at bounding box center [783, 497] width 227 height 32
